Goal: Navigation & Orientation: Find specific page/section

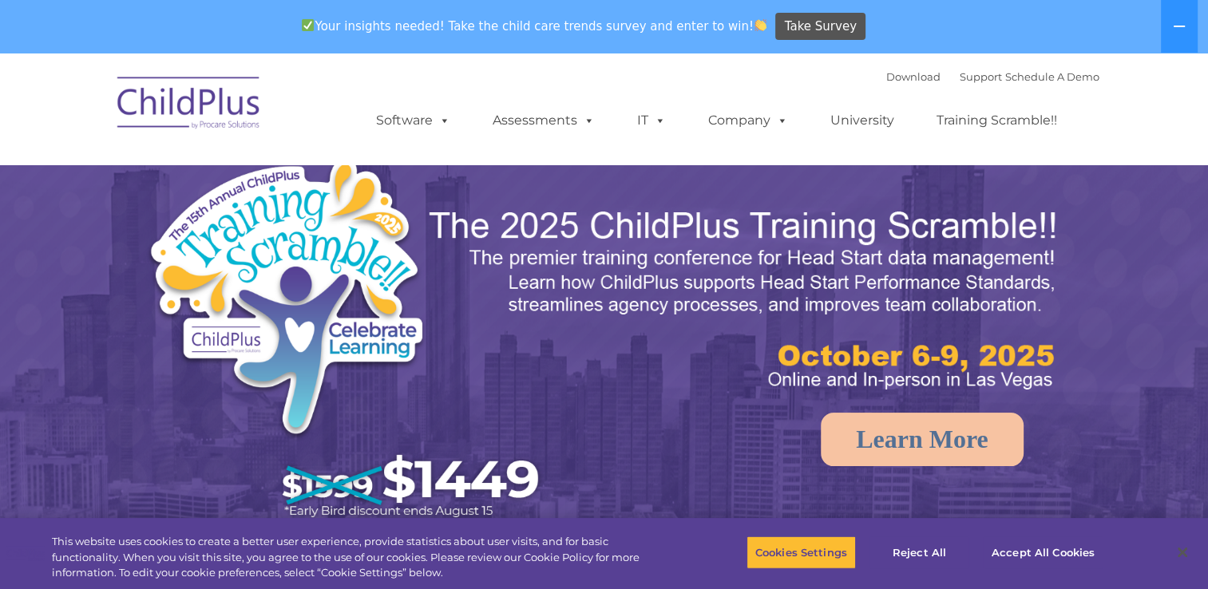
select select "MEDIUM"
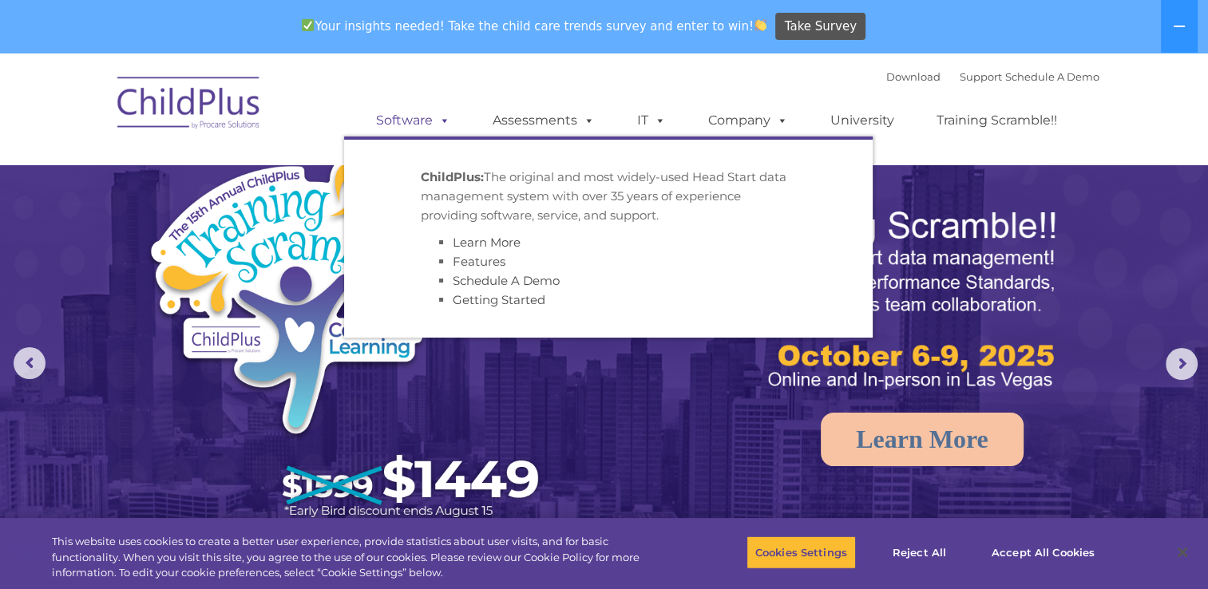
click at [402, 129] on link "Software" at bounding box center [413, 121] width 106 height 32
click at [362, 89] on ul "Software ChildPlus: The original and most widely-used Head Start data managemen…" at bounding box center [721, 121] width 755 height 64
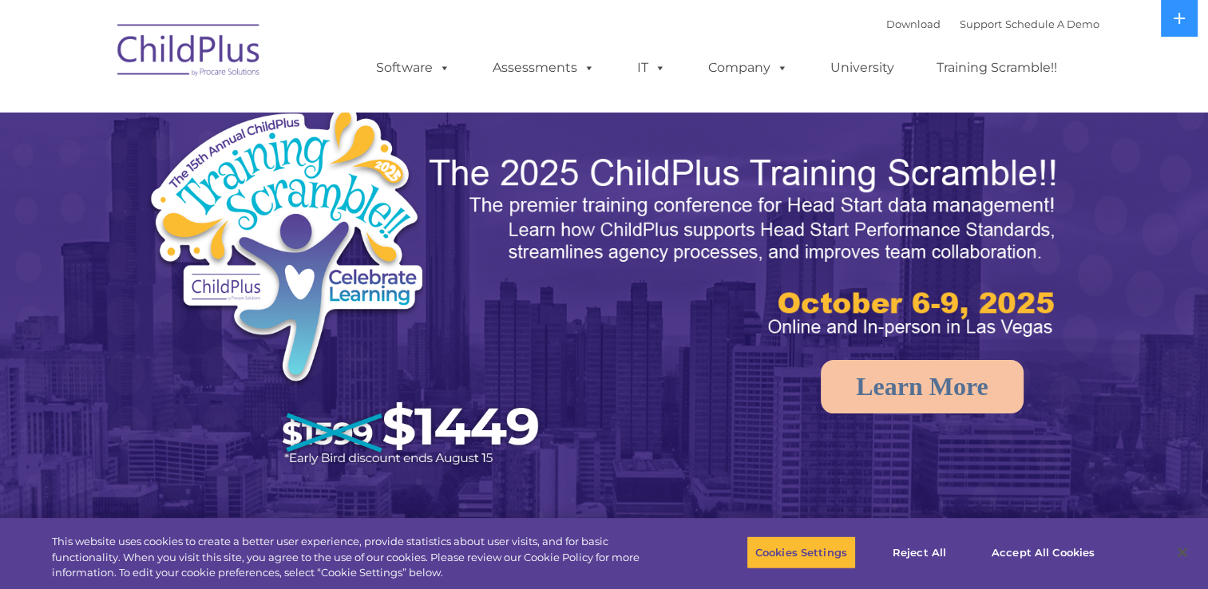
select select "MEDIUM"
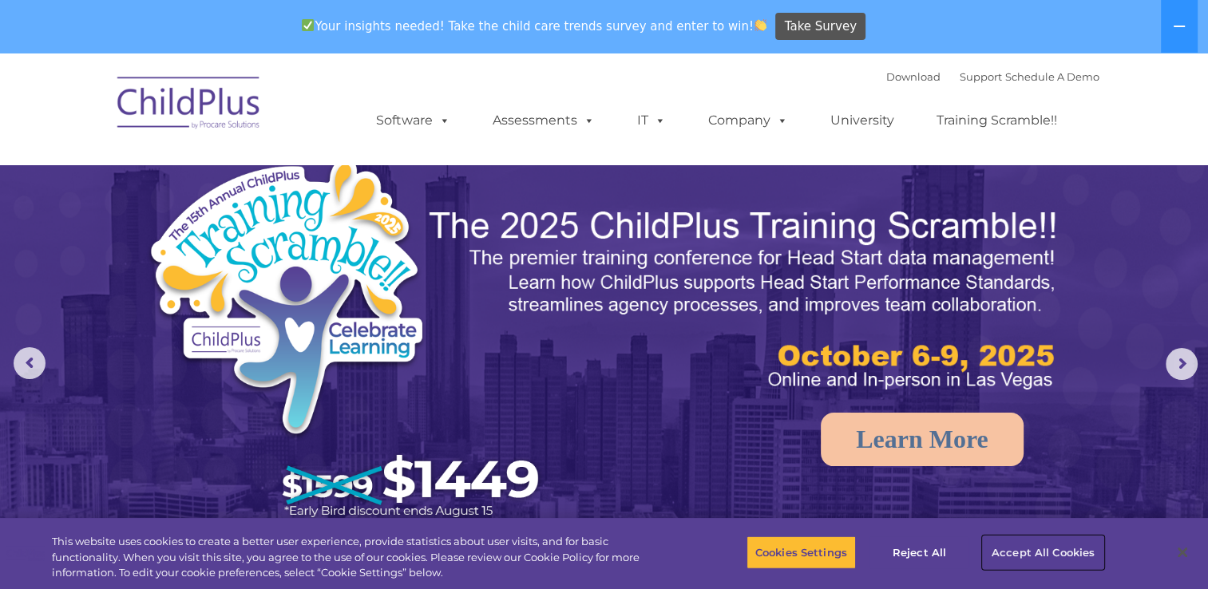
click at [1050, 554] on button "Accept All Cookies" at bounding box center [1043, 553] width 121 height 34
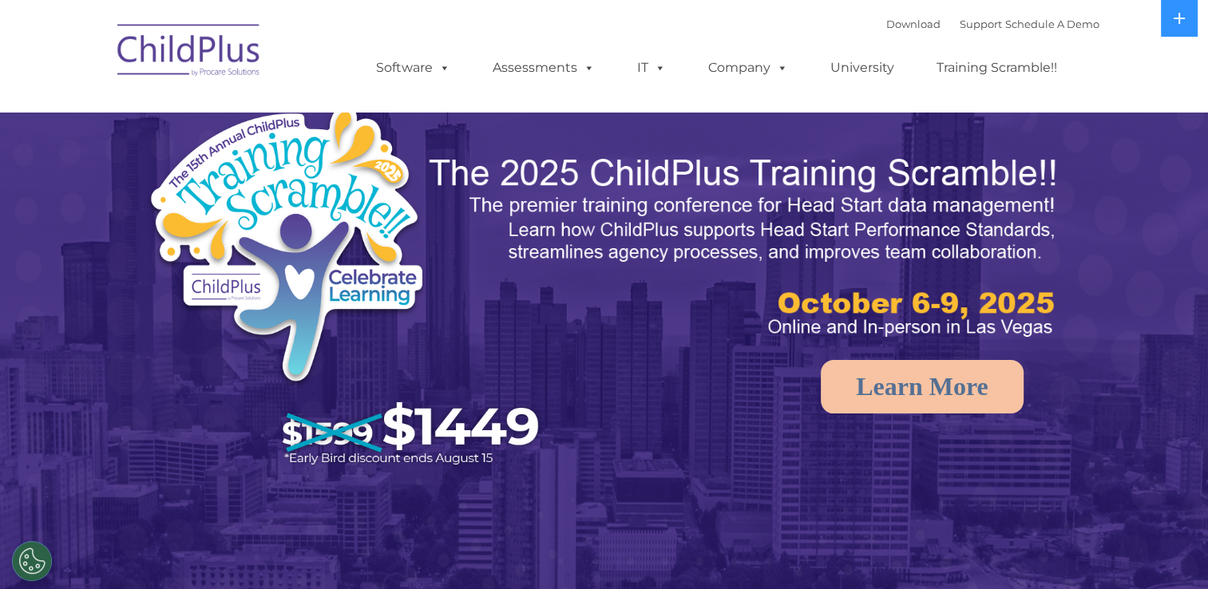
select select "MEDIUM"
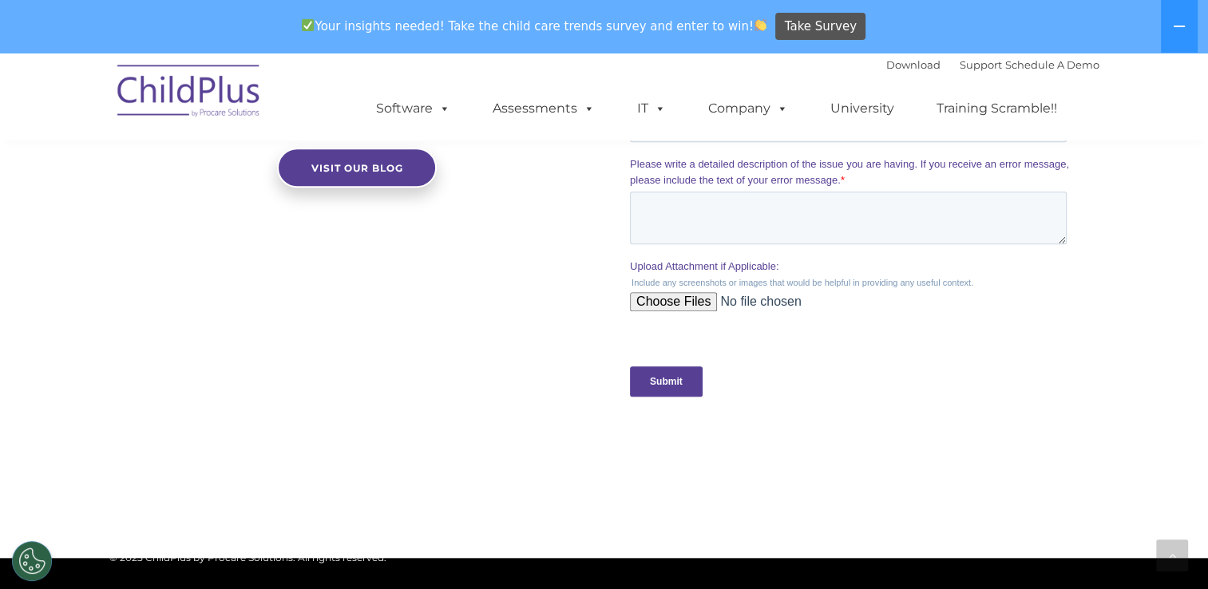
scroll to position [1596, 0]
